Goal: Contribute content: Contribute content

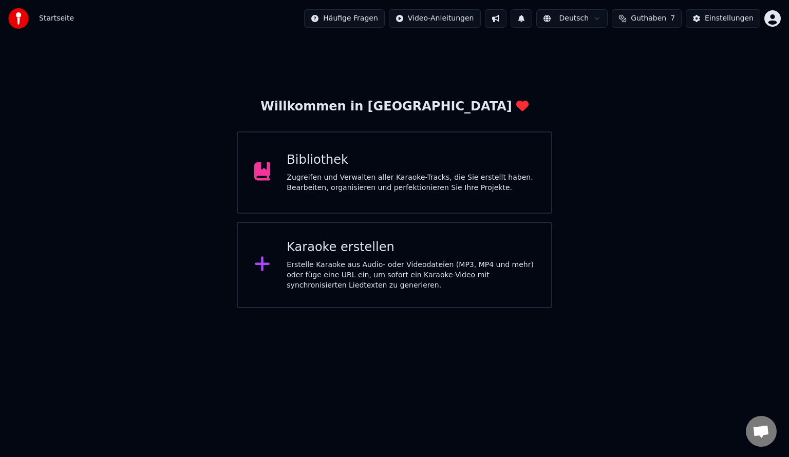
click at [325, 164] on div "Bibliothek" at bounding box center [411, 160] width 248 height 16
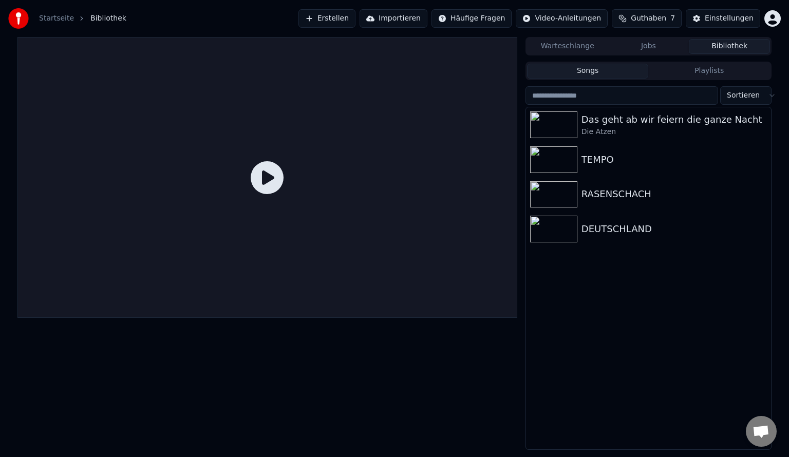
click at [349, 16] on button "Erstellen" at bounding box center [326, 18] width 57 height 18
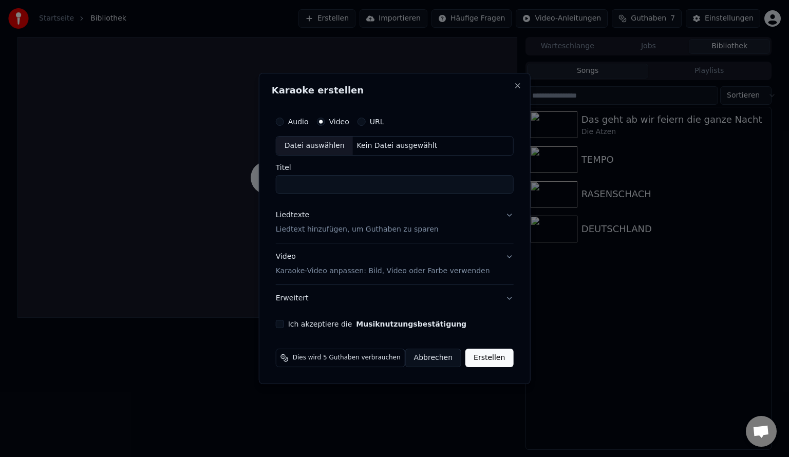
drag, startPoint x: 375, startPoint y: 113, endPoint x: 376, endPoint y: 125, distance: 11.9
click at [376, 117] on div "Audio Video URL" at bounding box center [395, 121] width 238 height 21
click at [316, 148] on div "Datei auswählen" at bounding box center [314, 146] width 77 height 18
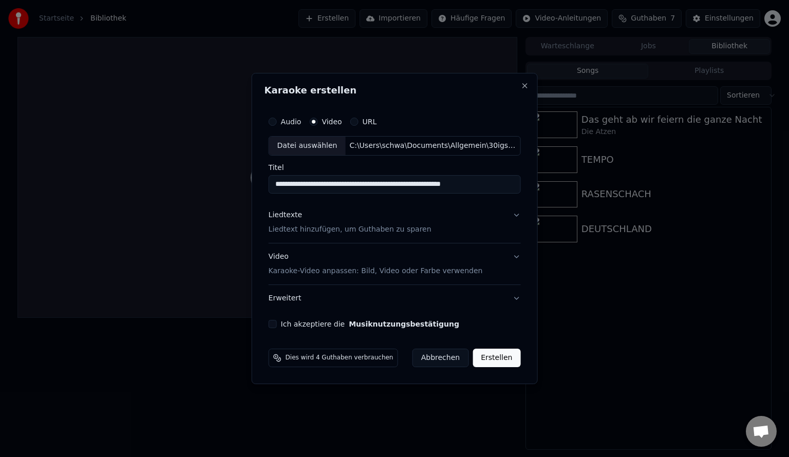
click at [308, 186] on input "**********" at bounding box center [395, 184] width 252 height 18
drag, startPoint x: 359, startPoint y: 187, endPoint x: 414, endPoint y: 187, distance: 55.0
click at [414, 187] on input "**********" at bounding box center [395, 184] width 252 height 18
click at [384, 186] on input "**********" at bounding box center [395, 184] width 252 height 18
drag, startPoint x: 390, startPoint y: 185, endPoint x: 264, endPoint y: 192, distance: 126.0
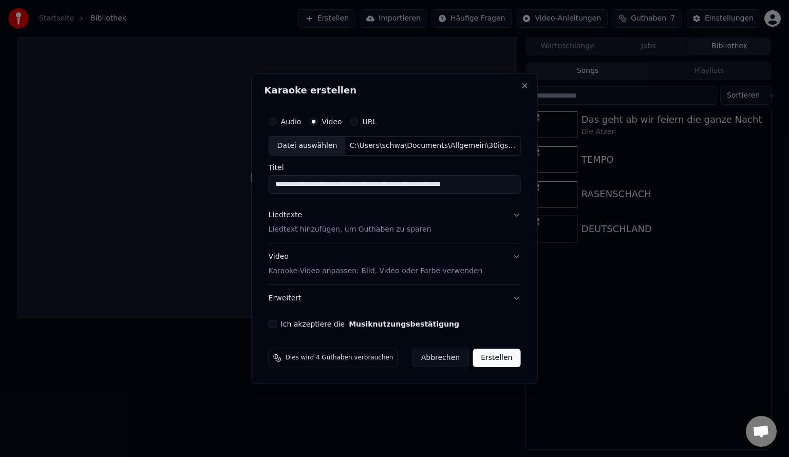
click at [264, 192] on div "**********" at bounding box center [395, 228] width 286 height 311
drag, startPoint x: 296, startPoint y: 182, endPoint x: 277, endPoint y: 189, distance: 20.1
click at [277, 189] on input "**********" at bounding box center [395, 184] width 252 height 18
drag, startPoint x: 346, startPoint y: 185, endPoint x: 406, endPoint y: 188, distance: 59.7
click at [405, 188] on input "**********" at bounding box center [395, 184] width 252 height 18
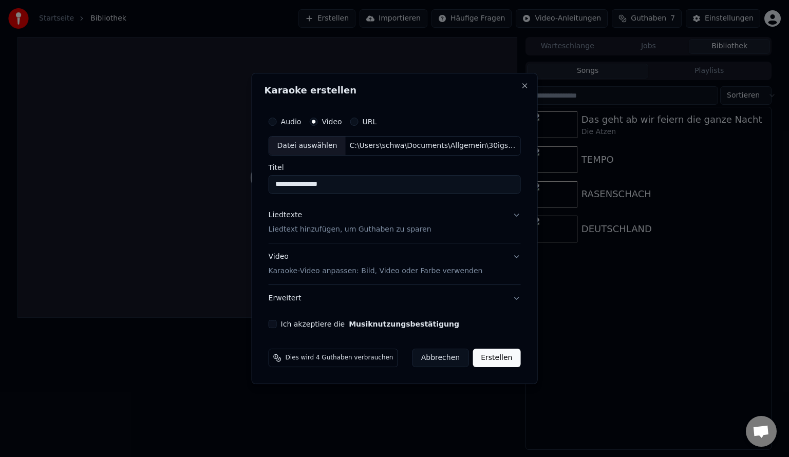
type input "**********"
click at [306, 232] on p "Liedtext hinzufügen, um Guthaben zu sparen" at bounding box center [350, 229] width 163 height 10
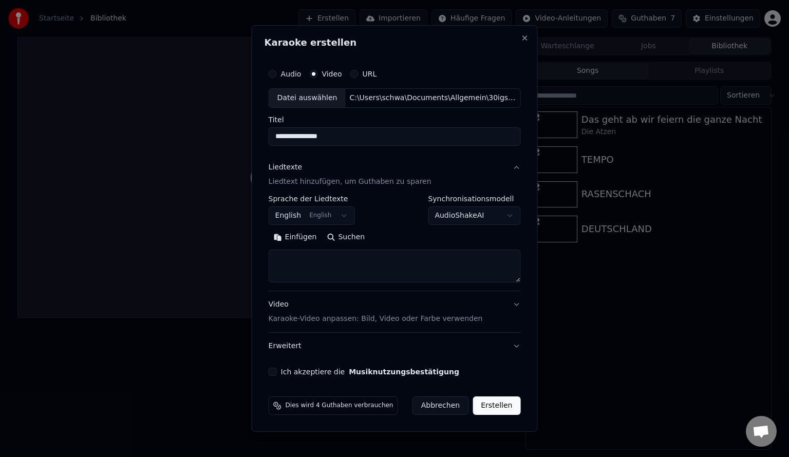
click at [316, 215] on button "English English" at bounding box center [312, 215] width 86 height 18
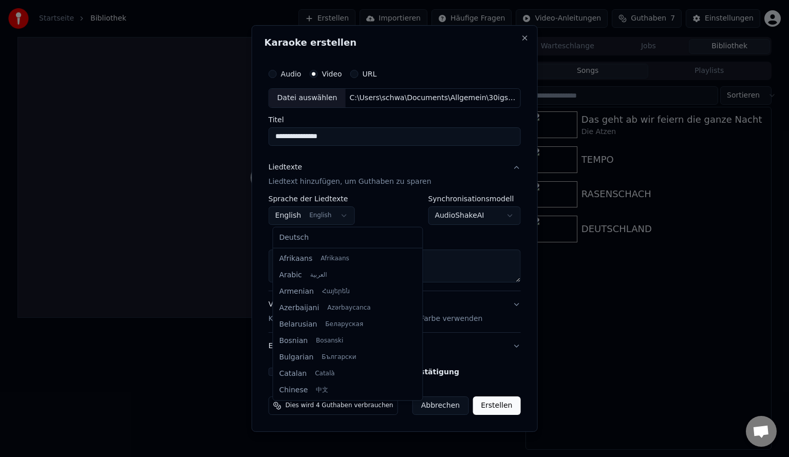
scroll to position [82, 0]
select select "**"
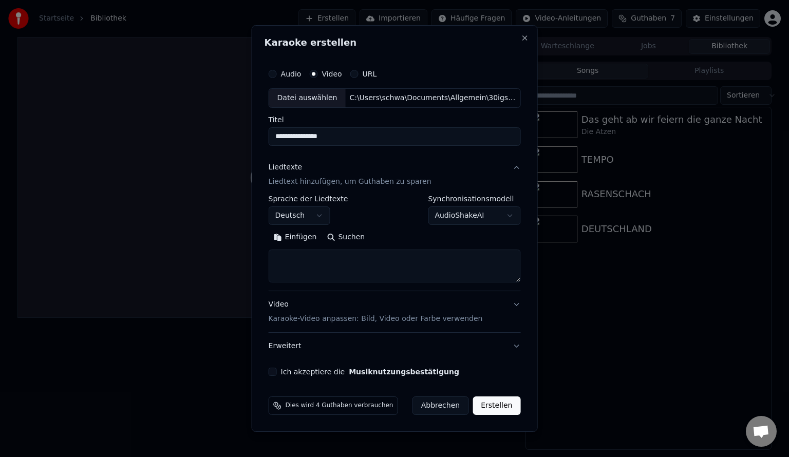
click at [296, 256] on textarea at bounding box center [395, 266] width 252 height 33
paste textarea "**********"
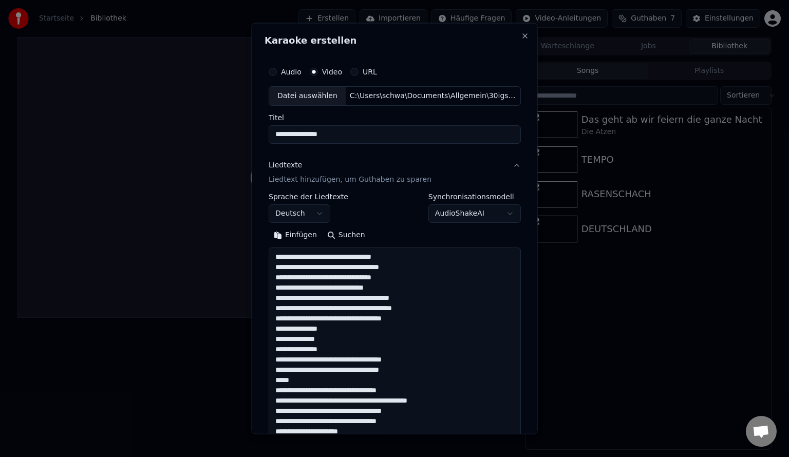
scroll to position [567, 0]
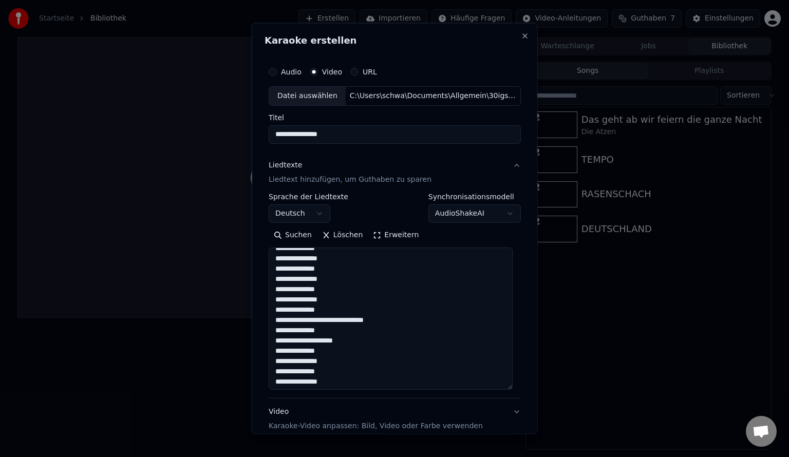
drag, startPoint x: 513, startPoint y: 279, endPoint x: 600, endPoint y: 388, distance: 139.9
click at [601, 388] on body "**********" at bounding box center [394, 228] width 789 height 457
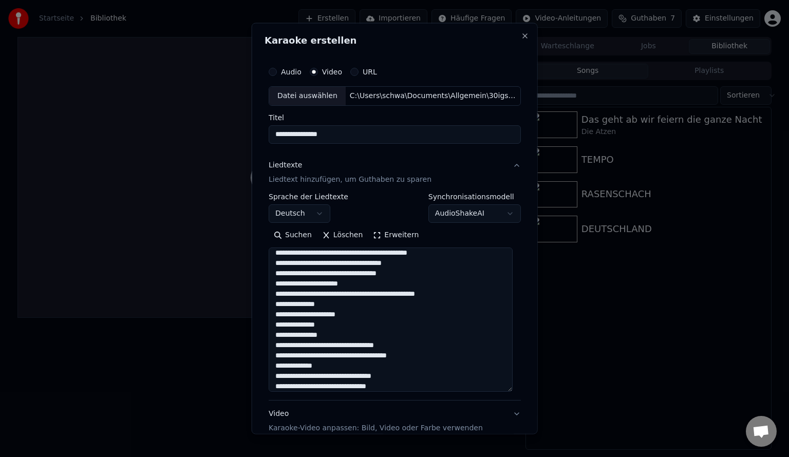
scroll to position [0, 0]
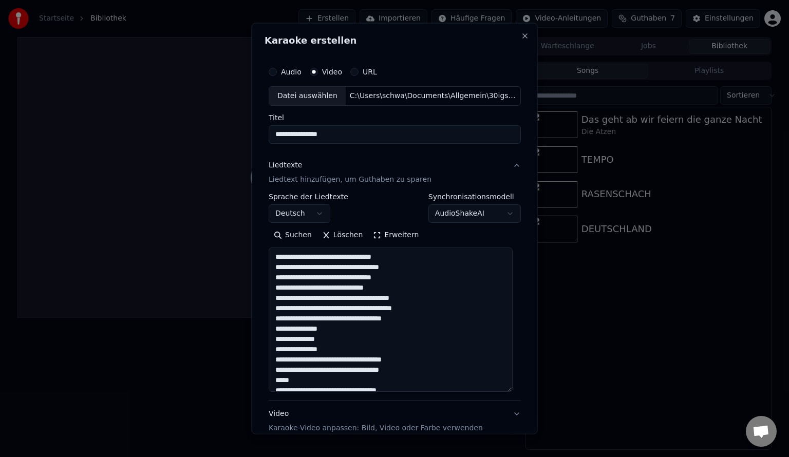
drag, startPoint x: 289, startPoint y: 259, endPoint x: 273, endPoint y: 255, distance: 15.8
click at [273, 255] on textarea at bounding box center [391, 319] width 244 height 144
drag, startPoint x: 290, startPoint y: 277, endPoint x: 274, endPoint y: 281, distance: 15.9
click at [274, 281] on textarea at bounding box center [391, 319] width 244 height 144
drag, startPoint x: 291, startPoint y: 330, endPoint x: 277, endPoint y: 331, distance: 13.9
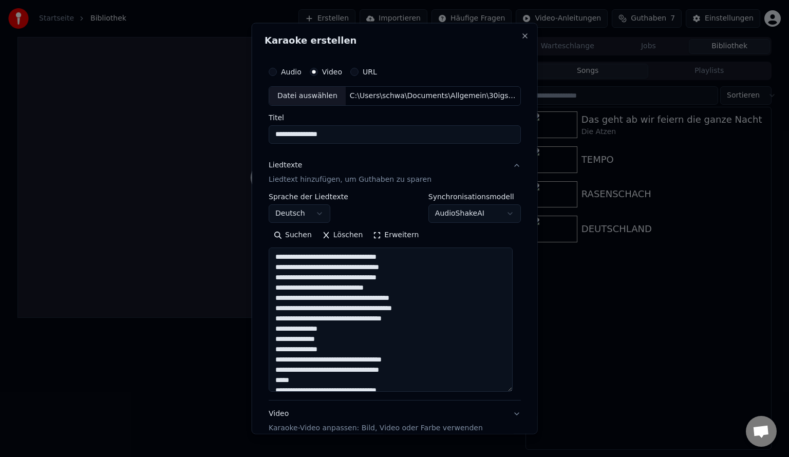
click at [277, 331] on textarea at bounding box center [391, 319] width 244 height 144
click at [289, 339] on textarea at bounding box center [391, 319] width 244 height 144
click at [413, 317] on textarea at bounding box center [391, 319] width 244 height 144
drag, startPoint x: 292, startPoint y: 348, endPoint x: 276, endPoint y: 349, distance: 16.0
click at [276, 348] on textarea at bounding box center [391, 319] width 244 height 144
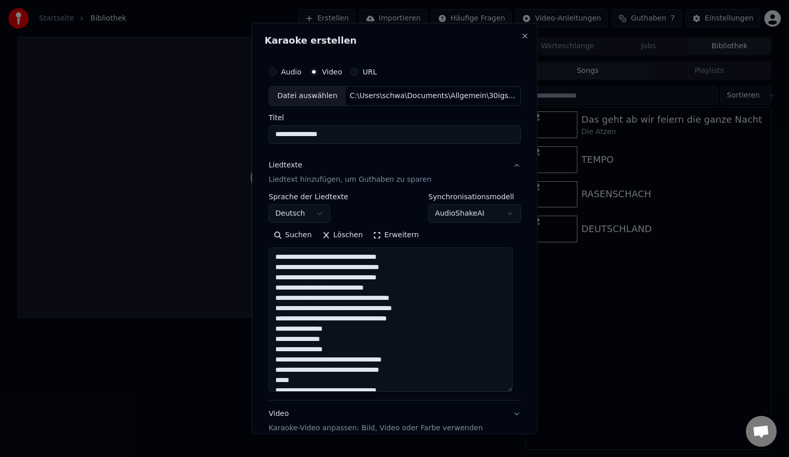
click at [288, 359] on textarea at bounding box center [391, 319] width 244 height 144
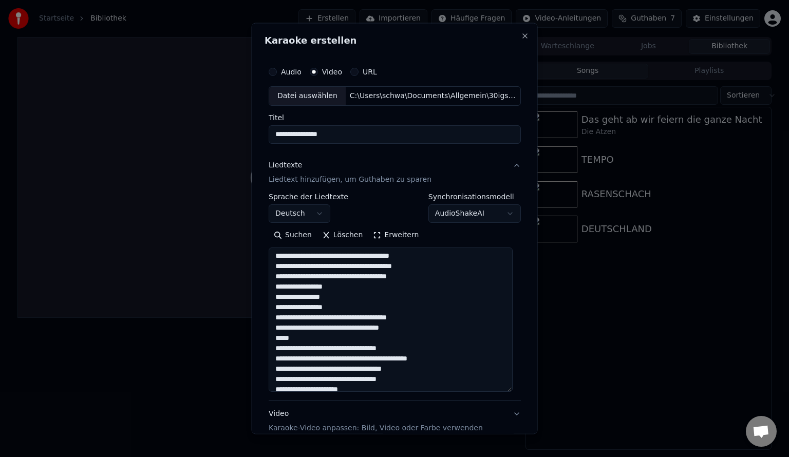
scroll to position [103, 0]
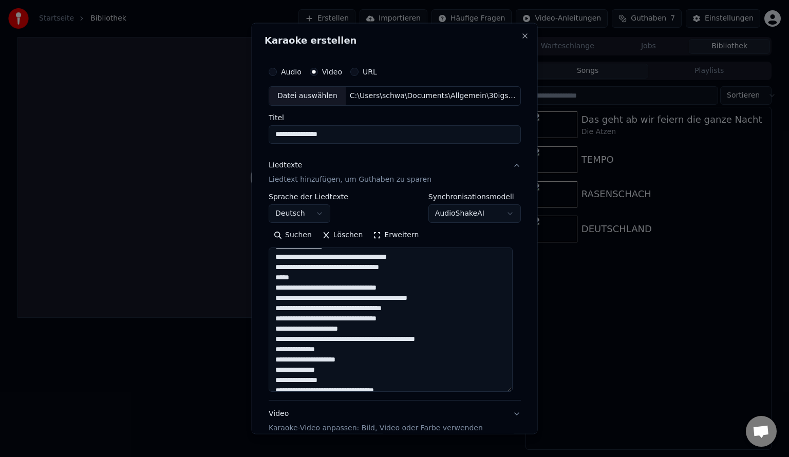
click at [288, 276] on textarea at bounding box center [391, 319] width 244 height 144
click at [291, 348] on textarea at bounding box center [391, 319] width 244 height 144
click at [292, 361] on textarea at bounding box center [391, 319] width 244 height 144
click at [291, 380] on textarea at bounding box center [391, 319] width 244 height 144
click at [289, 370] on textarea at bounding box center [391, 319] width 244 height 144
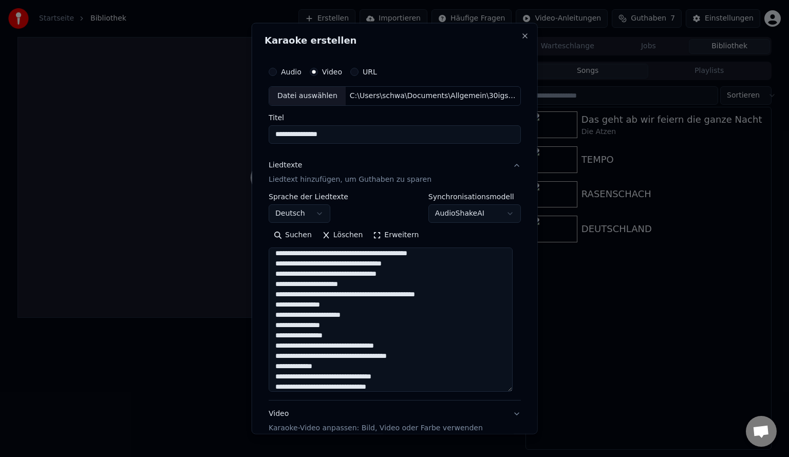
scroll to position [205, 0]
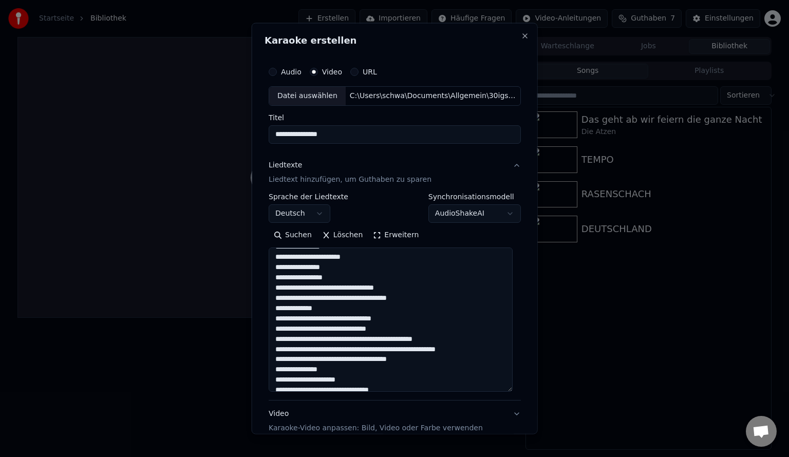
drag, startPoint x: 313, startPoint y: 300, endPoint x: 275, endPoint y: 300, distance: 38.0
click at [275, 300] on textarea at bounding box center [391, 319] width 244 height 144
drag, startPoint x: 290, startPoint y: 309, endPoint x: 274, endPoint y: 310, distance: 16.0
click at [274, 310] on textarea at bounding box center [391, 319] width 244 height 144
click at [328, 306] on textarea at bounding box center [391, 319] width 244 height 144
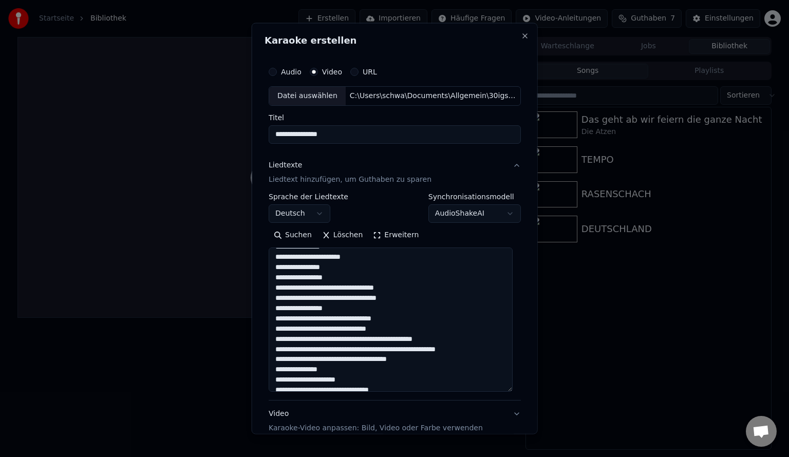
click at [363, 298] on textarea at bounding box center [391, 319] width 244 height 144
drag, startPoint x: 323, startPoint y: 319, endPoint x: 307, endPoint y: 321, distance: 16.6
click at [307, 321] on textarea at bounding box center [391, 319] width 244 height 144
drag, startPoint x: 432, startPoint y: 347, endPoint x: 395, endPoint y: 348, distance: 36.5
click at [395, 348] on textarea at bounding box center [391, 319] width 244 height 144
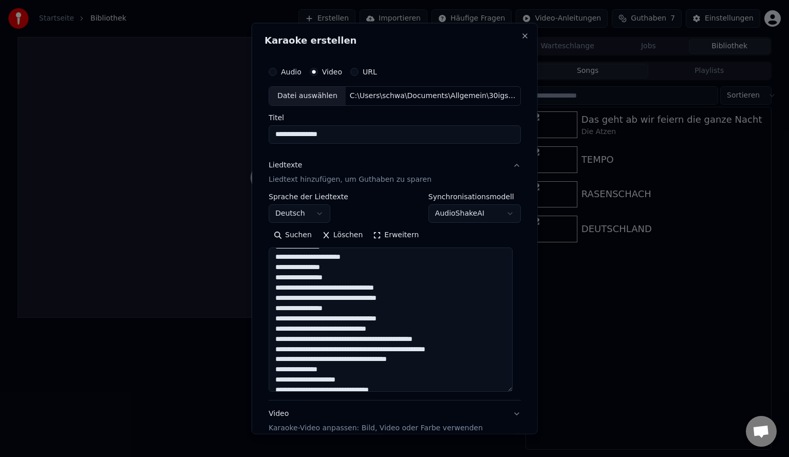
drag, startPoint x: 298, startPoint y: 364, endPoint x: 288, endPoint y: 362, distance: 10.9
click at [288, 362] on textarea at bounding box center [391, 319] width 244 height 144
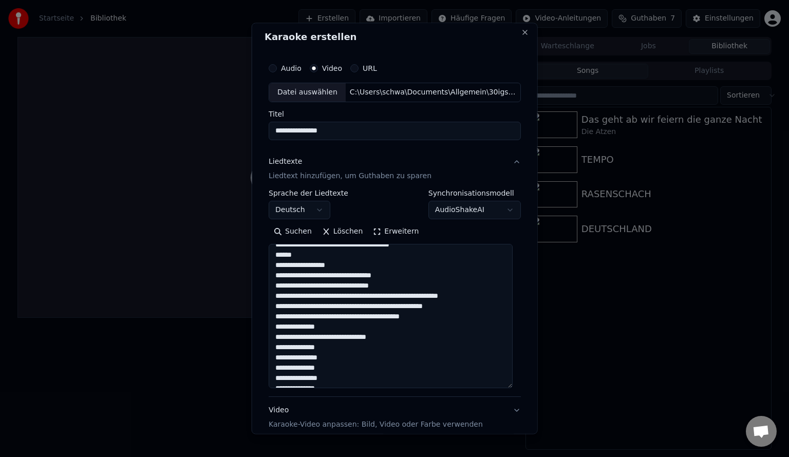
scroll to position [255, 0]
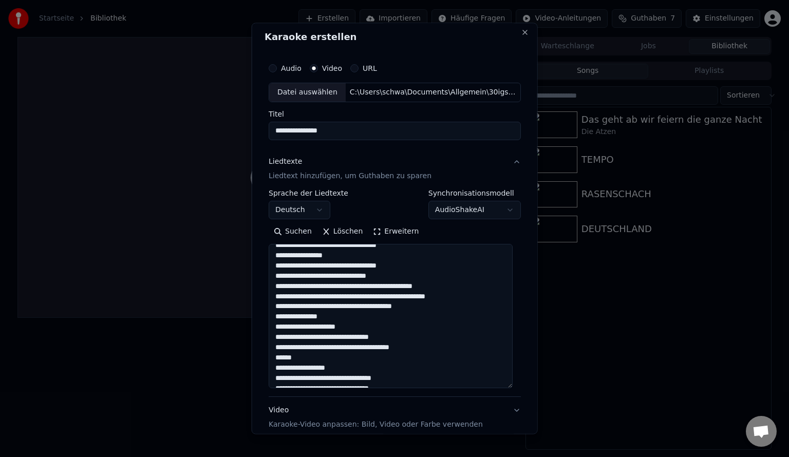
drag, startPoint x: 292, startPoint y: 318, endPoint x: 277, endPoint y: 318, distance: 14.4
click at [277, 318] on textarea at bounding box center [391, 315] width 244 height 144
click at [290, 337] on textarea at bounding box center [391, 315] width 244 height 144
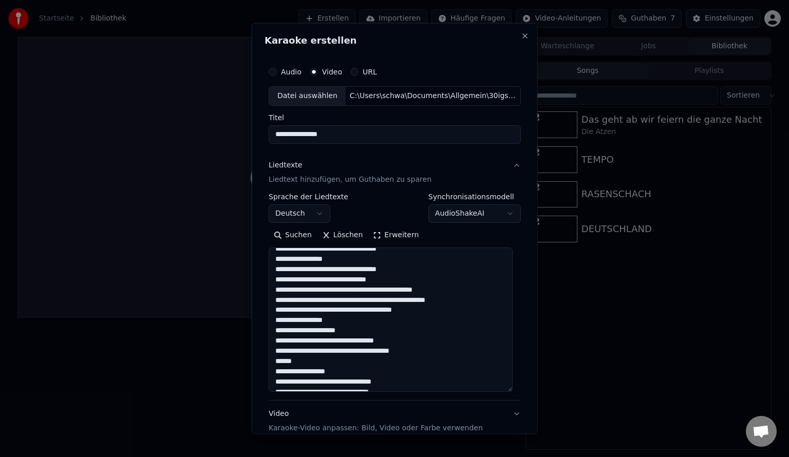
click at [291, 362] on textarea at bounding box center [391, 319] width 244 height 144
click at [288, 376] on textarea at bounding box center [391, 319] width 244 height 144
click at [290, 370] on textarea at bounding box center [391, 319] width 244 height 144
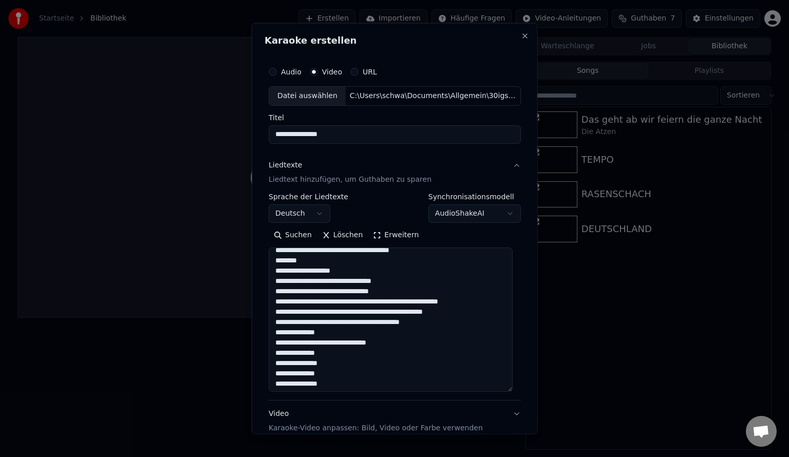
scroll to position [357, 0]
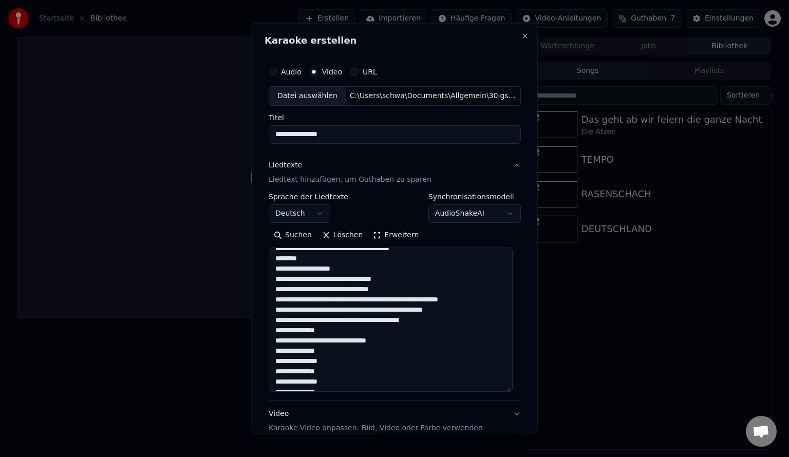
drag, startPoint x: 292, startPoint y: 331, endPoint x: 277, endPoint y: 328, distance: 14.8
click at [277, 328] on textarea at bounding box center [391, 319] width 244 height 144
click at [288, 352] on textarea at bounding box center [391, 319] width 244 height 144
click at [294, 359] on textarea at bounding box center [391, 319] width 244 height 144
click at [291, 365] on textarea at bounding box center [391, 319] width 244 height 144
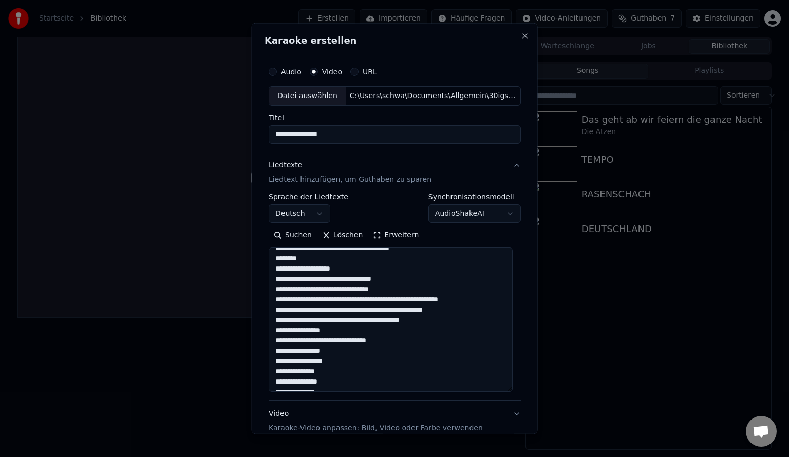
click at [292, 369] on textarea at bounding box center [391, 319] width 244 height 144
click at [291, 382] on textarea at bounding box center [391, 319] width 244 height 144
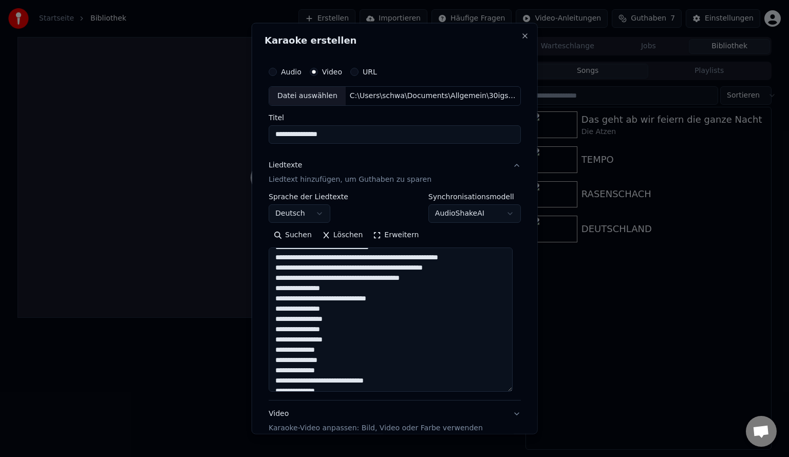
scroll to position [460, 0]
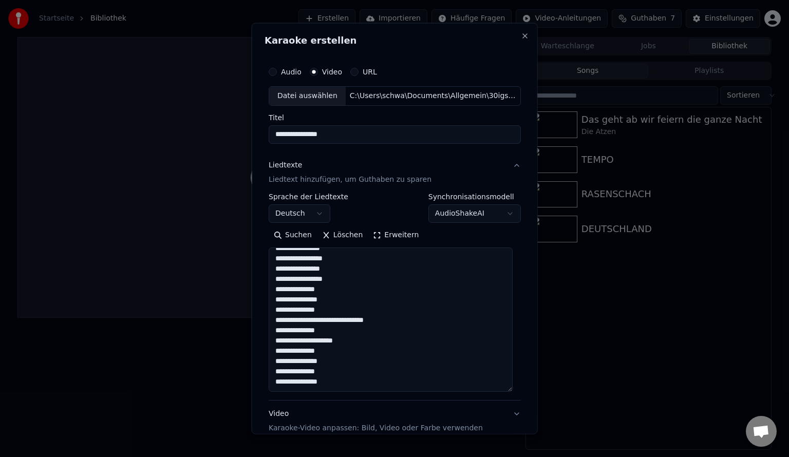
drag, startPoint x: 290, startPoint y: 291, endPoint x: 272, endPoint y: 291, distance: 17.5
click at [272, 291] on textarea at bounding box center [391, 319] width 244 height 144
click at [289, 310] on textarea at bounding box center [391, 319] width 244 height 144
click at [306, 322] on textarea at bounding box center [391, 319] width 244 height 144
click at [355, 324] on textarea at bounding box center [391, 319] width 244 height 144
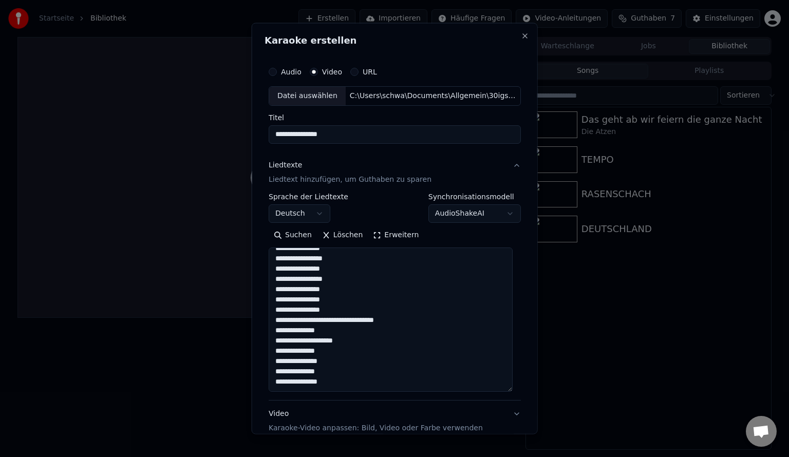
click at [289, 334] on textarea at bounding box center [391, 319] width 244 height 144
click at [307, 340] on textarea at bounding box center [391, 319] width 244 height 144
click at [288, 350] on textarea at bounding box center [391, 319] width 244 height 144
click at [294, 364] on textarea at bounding box center [391, 319] width 244 height 144
click at [290, 370] on textarea at bounding box center [391, 319] width 244 height 144
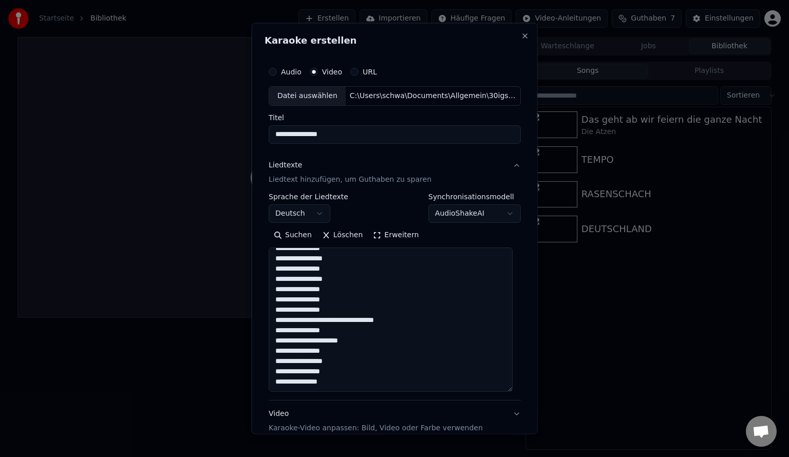
click at [290, 377] on textarea at bounding box center [391, 319] width 244 height 144
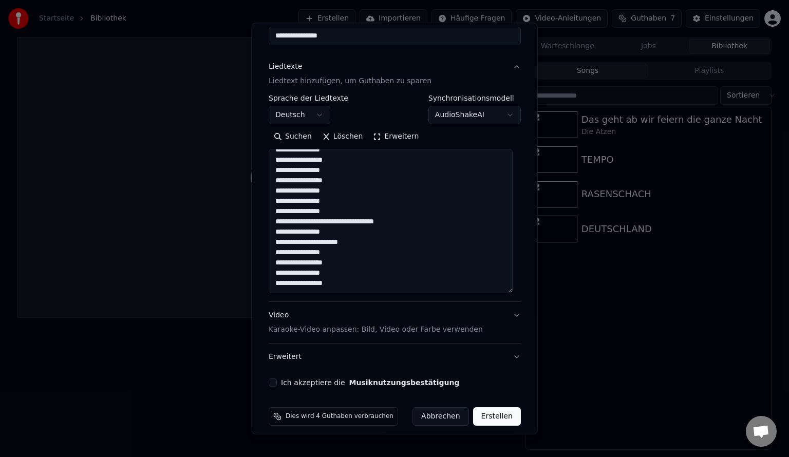
scroll to position [106, 0]
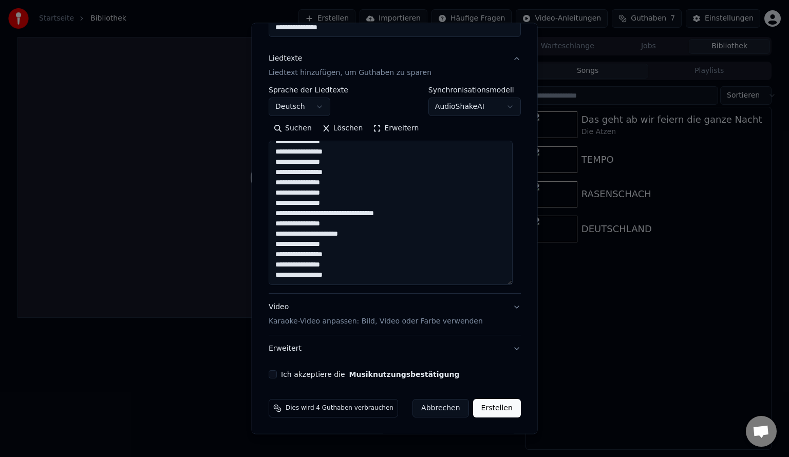
type textarea "**********"
click at [271, 369] on div "**********" at bounding box center [394, 167] width 260 height 432
click at [270, 373] on button "Ich akzeptiere die Musiknutzungsbestätigung" at bounding box center [273, 374] width 8 height 8
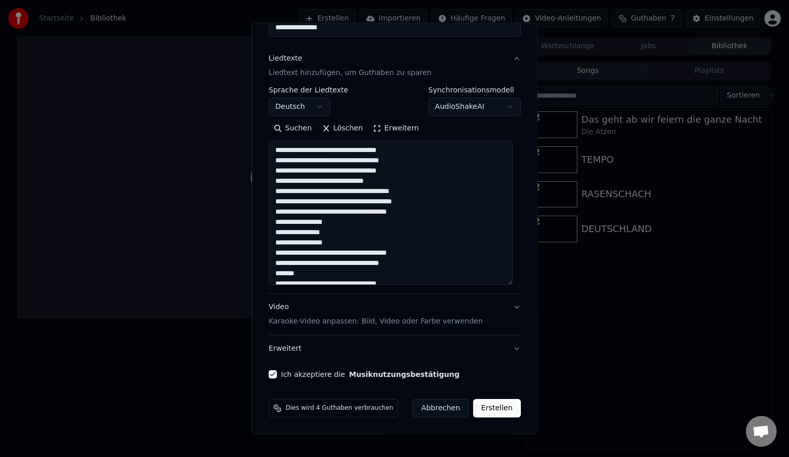
click at [480, 409] on button "Erstellen" at bounding box center [496, 408] width 48 height 18
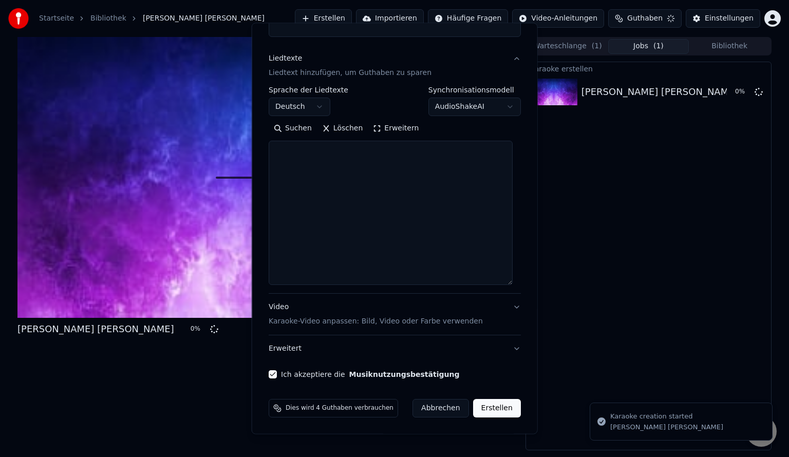
select select
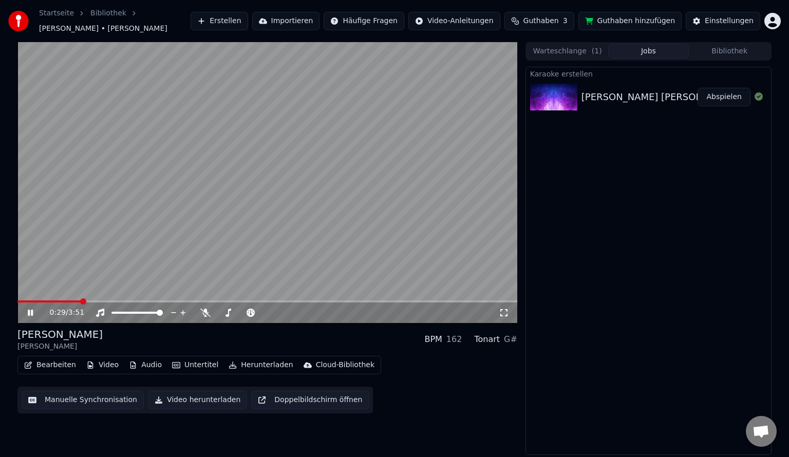
click at [290, 190] on video at bounding box center [267, 182] width 500 height 281
